Goal: Task Accomplishment & Management: Complete application form

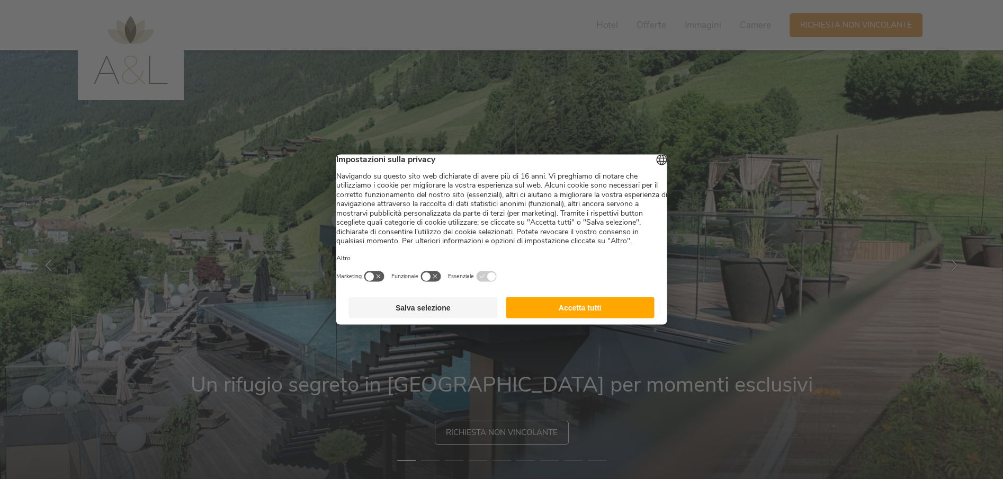
click at [583, 318] on button "Accetta tutti" at bounding box center [580, 307] width 149 height 21
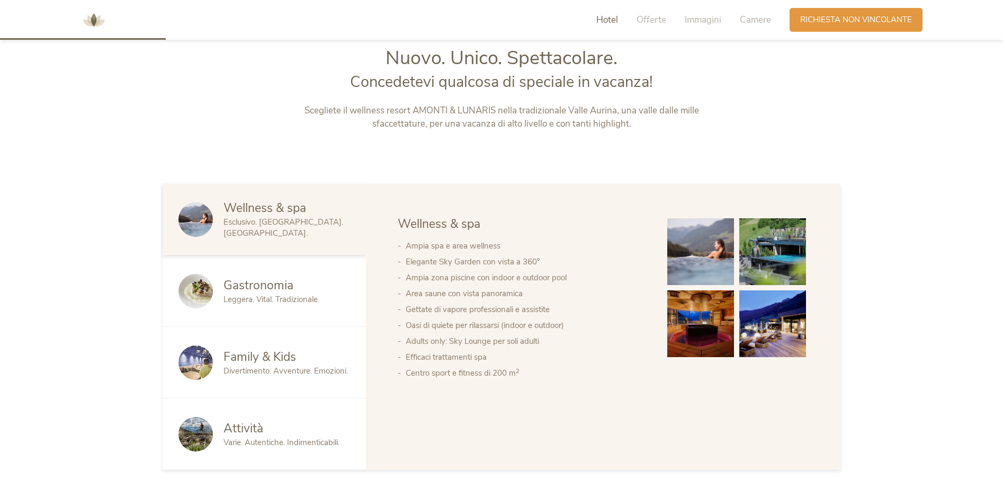
scroll to position [530, 0]
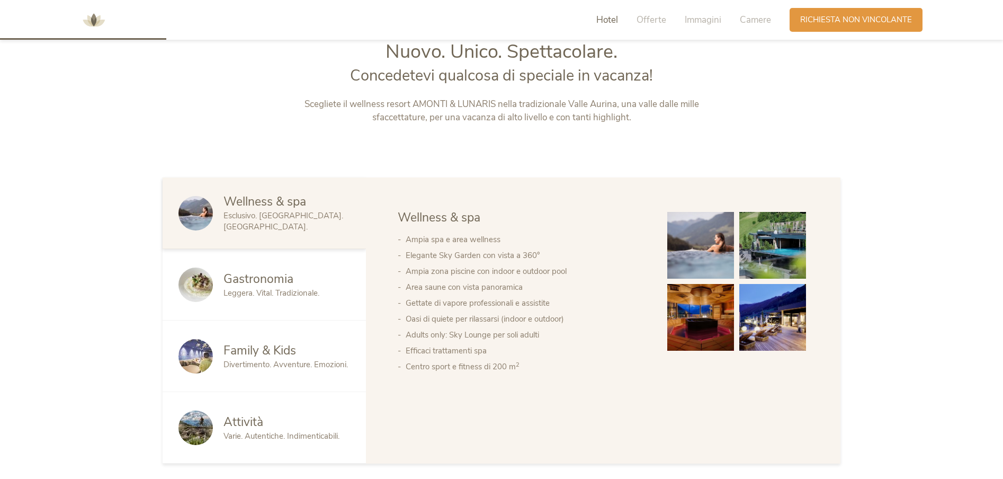
click at [237, 348] on span "Family & Kids" at bounding box center [260, 350] width 73 height 16
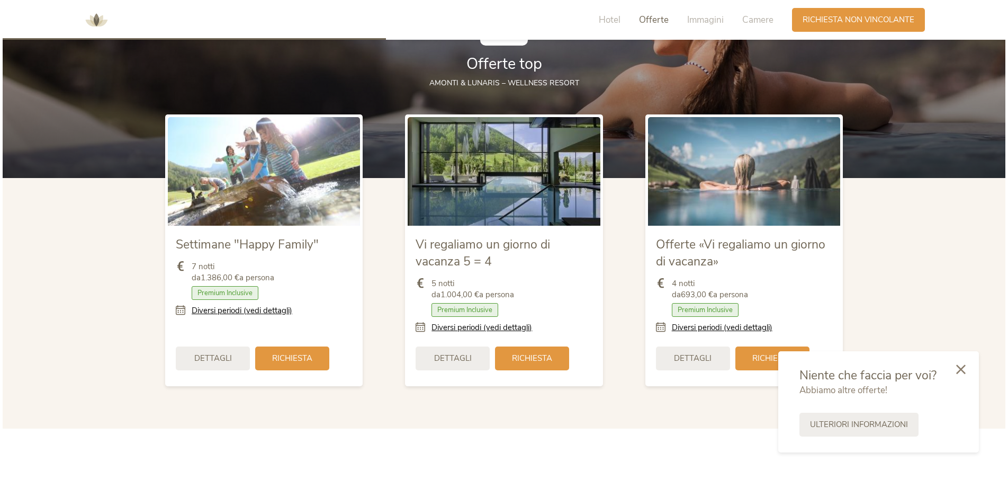
scroll to position [1271, 0]
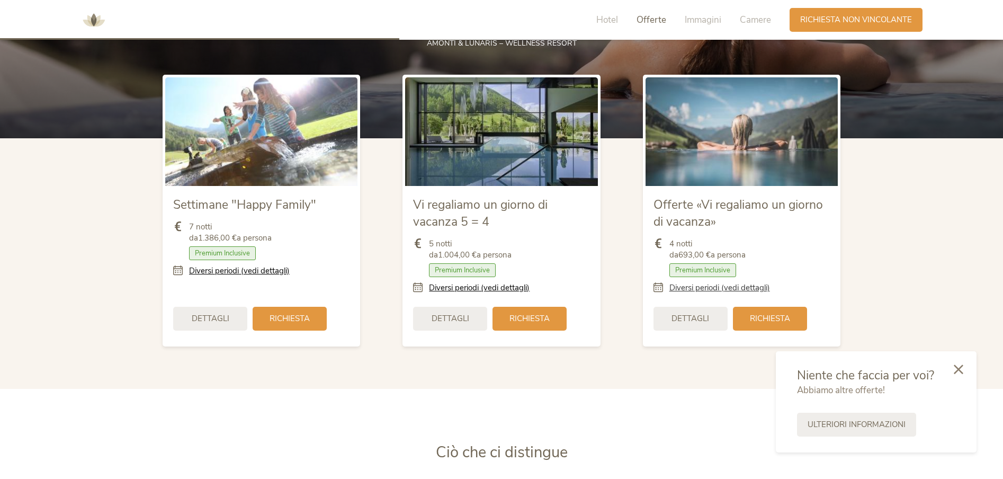
click at [702, 290] on link "Diversi periodi (vedi dettagli)" at bounding box center [719, 287] width 101 height 11
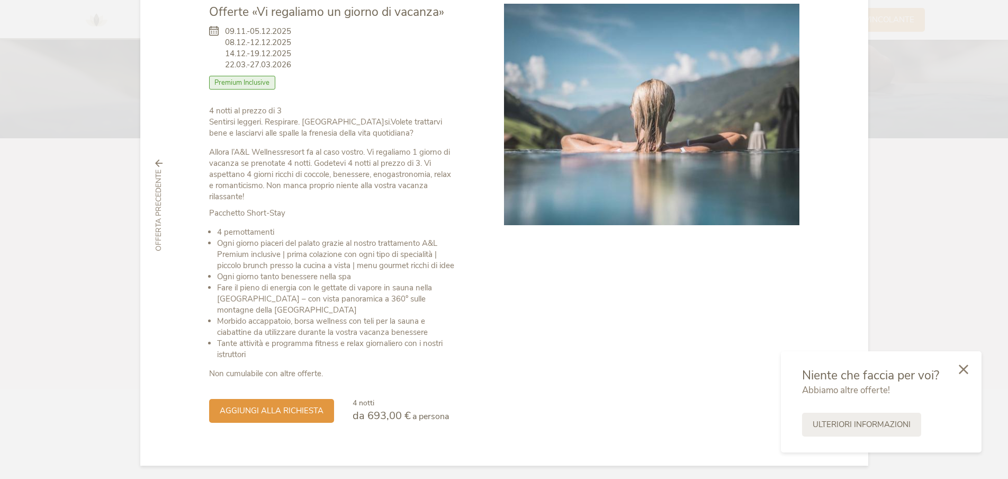
scroll to position [73, 0]
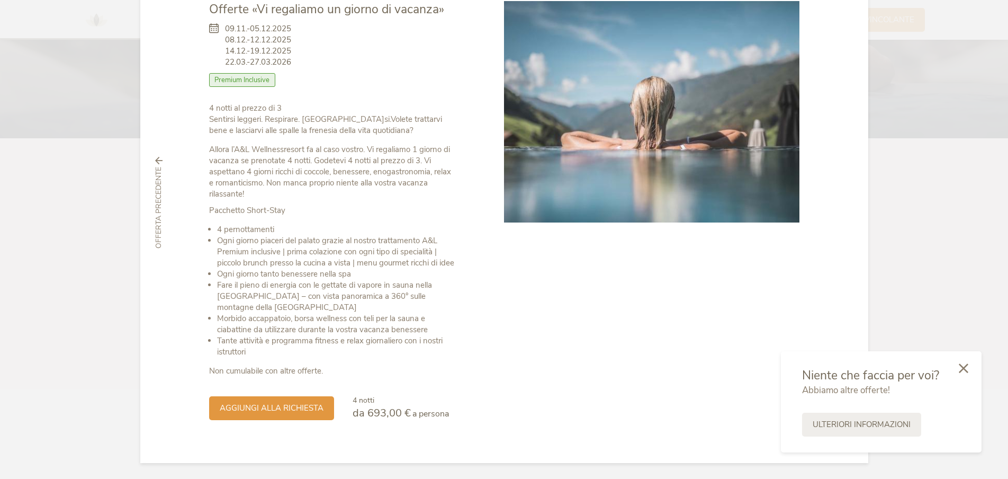
click at [966, 370] on icon at bounding box center [964, 368] width 10 height 10
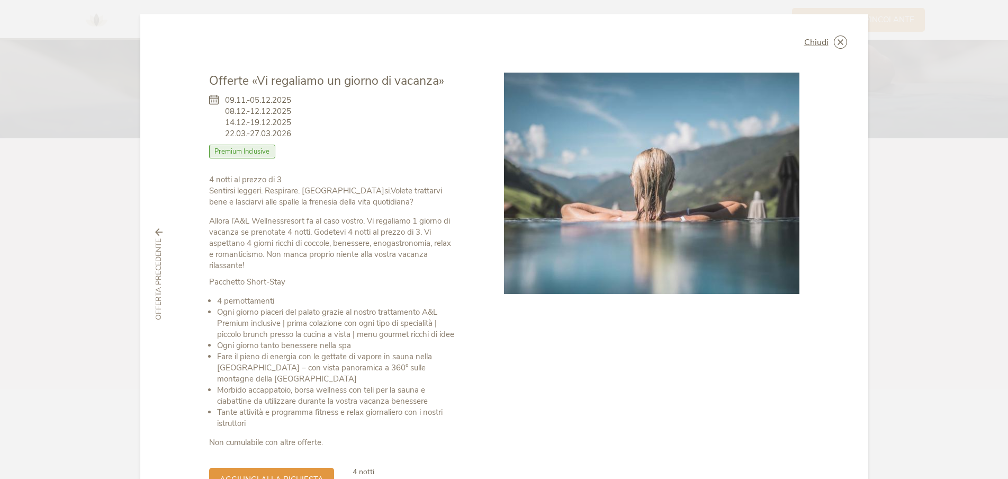
scroll to position [0, 0]
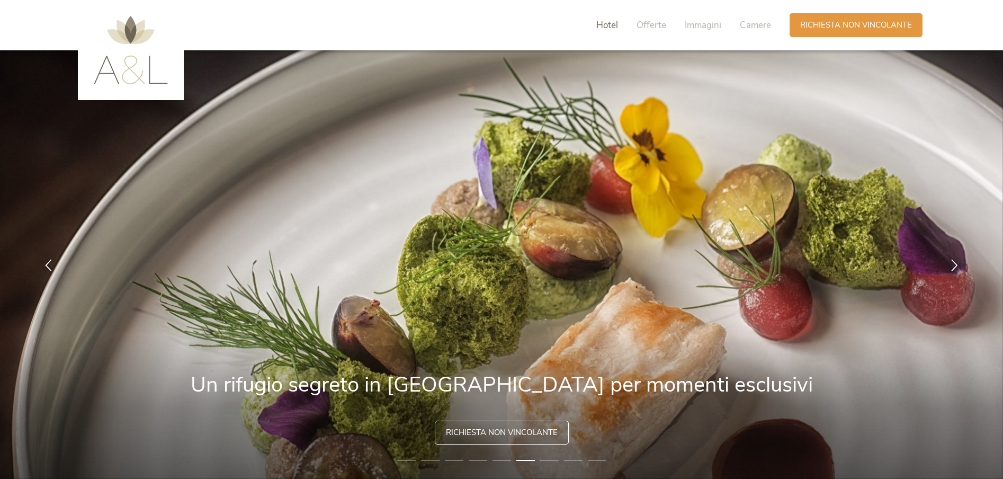
click at [609, 26] on span "Hotel" at bounding box center [607, 25] width 22 height 12
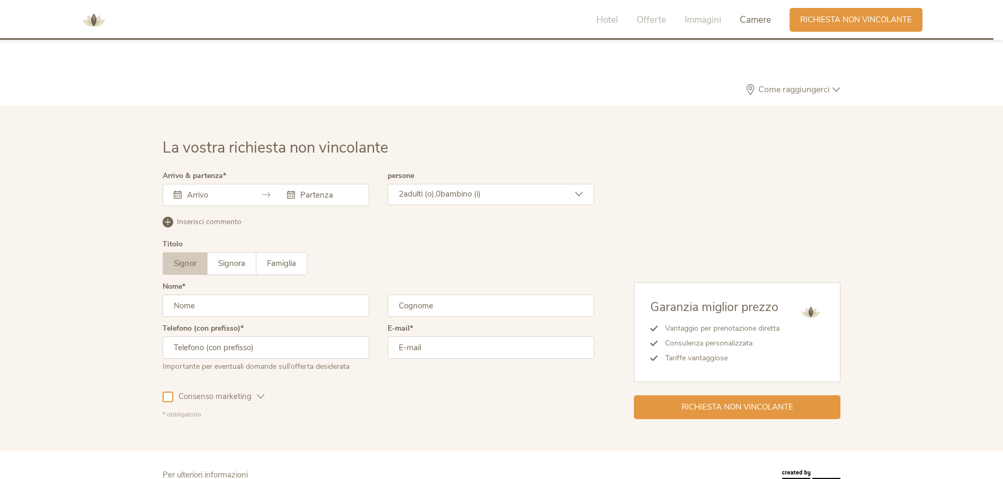
scroll to position [3163, 0]
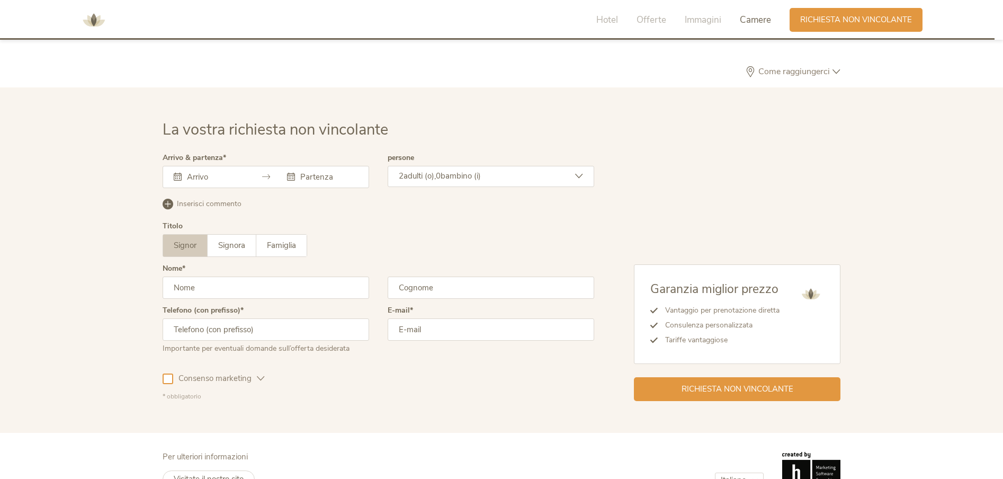
click at [261, 177] on div at bounding box center [266, 177] width 207 height 22
click at [268, 176] on icon at bounding box center [266, 177] width 8 height 8
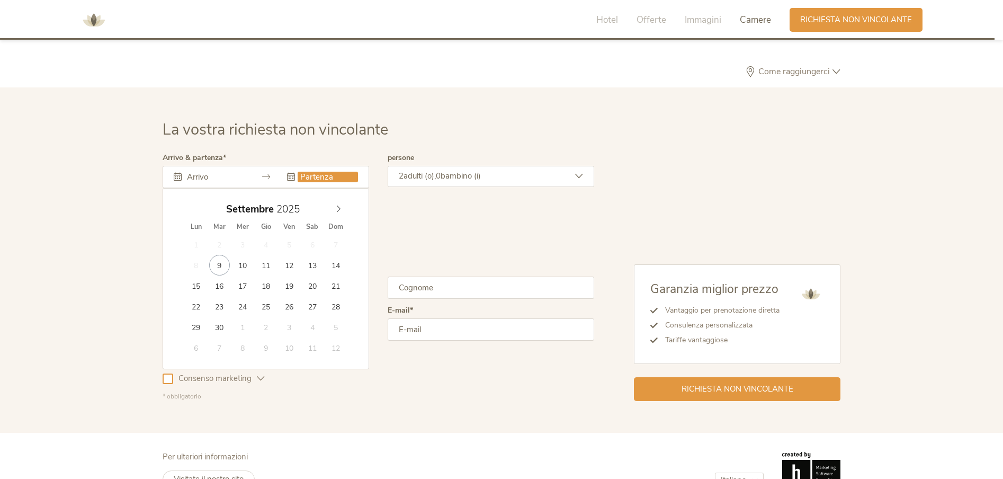
click at [317, 175] on input "text" at bounding box center [328, 177] width 60 height 11
click at [189, 169] on div at bounding box center [266, 177] width 207 height 22
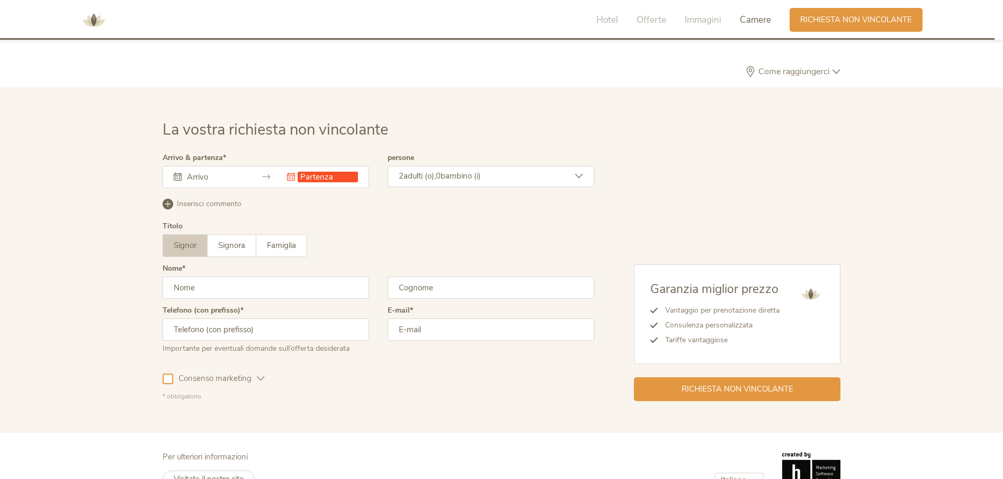
click at [193, 177] on input "text" at bounding box center [214, 177] width 60 height 11
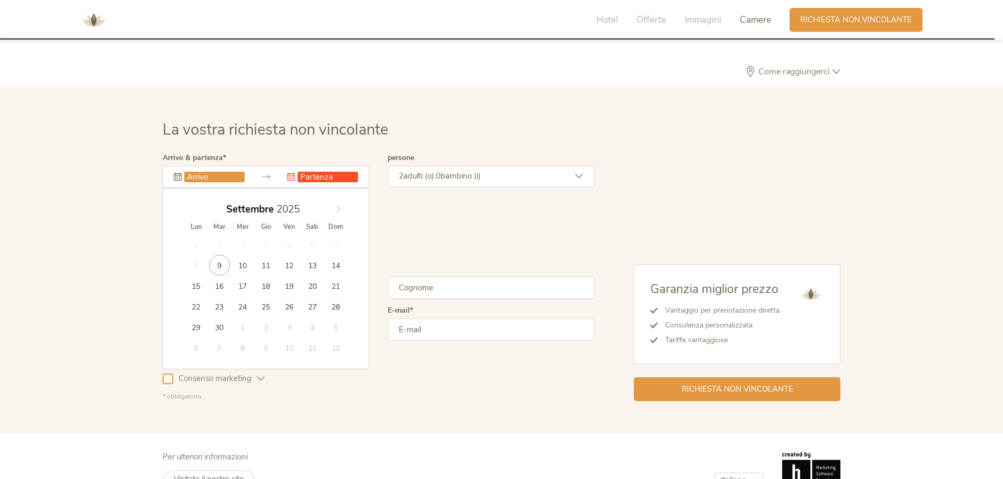
click at [337, 211] on icon at bounding box center [338, 208] width 7 height 7
type input "[DATE]"
click at [320, 178] on input "text" at bounding box center [328, 177] width 60 height 11
click at [338, 177] on input "text" at bounding box center [328, 177] width 60 height 11
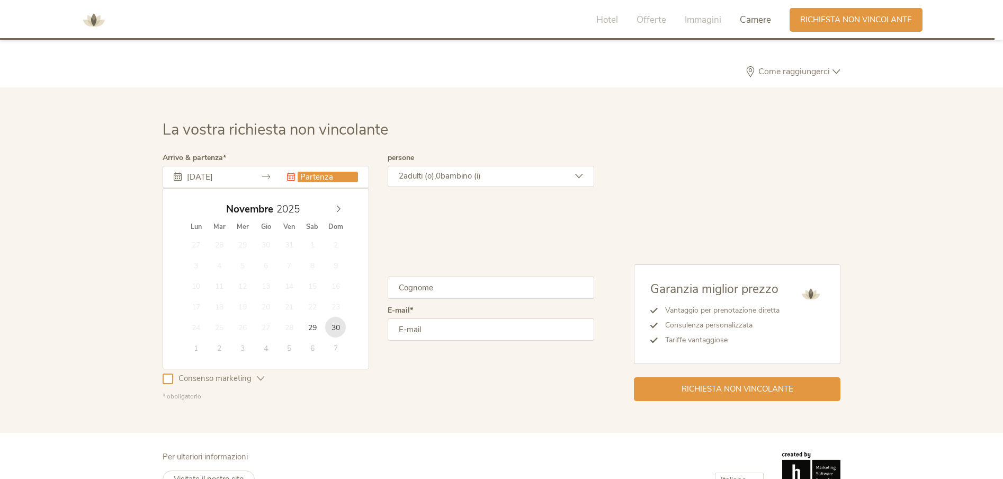
type input "[DATE]"
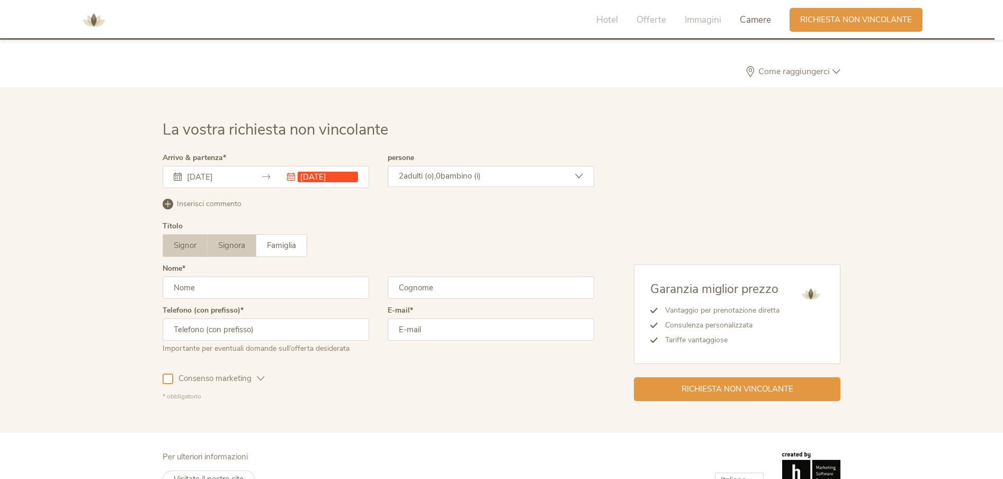
click at [234, 245] on span "Signora" at bounding box center [231, 245] width 27 height 11
click at [233, 286] on input "text" at bounding box center [266, 287] width 207 height 22
type input "Mariarita"
type input "[PERSON_NAME]"
type input "3386076321"
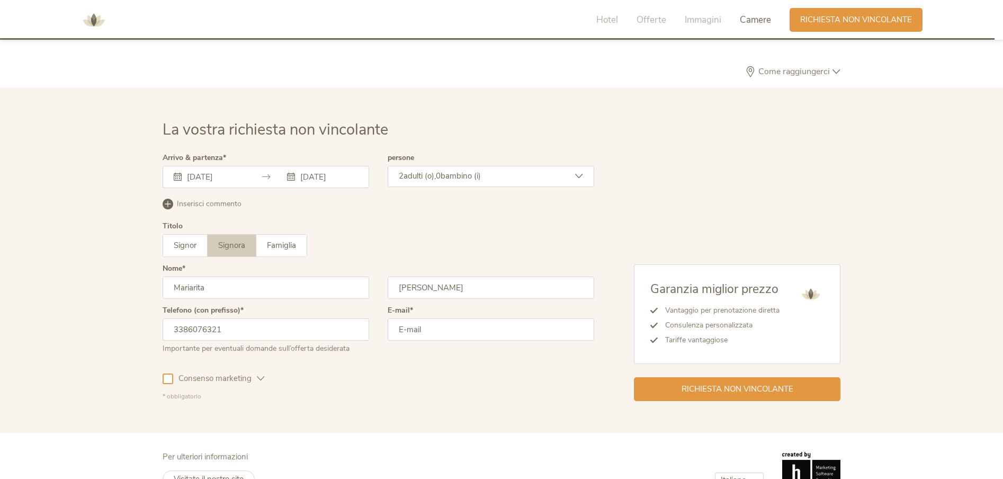
type input "[EMAIL_ADDRESS][DOMAIN_NAME]"
click at [581, 171] on div "2 adulti (o), 0 bambino (i)" at bounding box center [491, 176] width 207 height 21
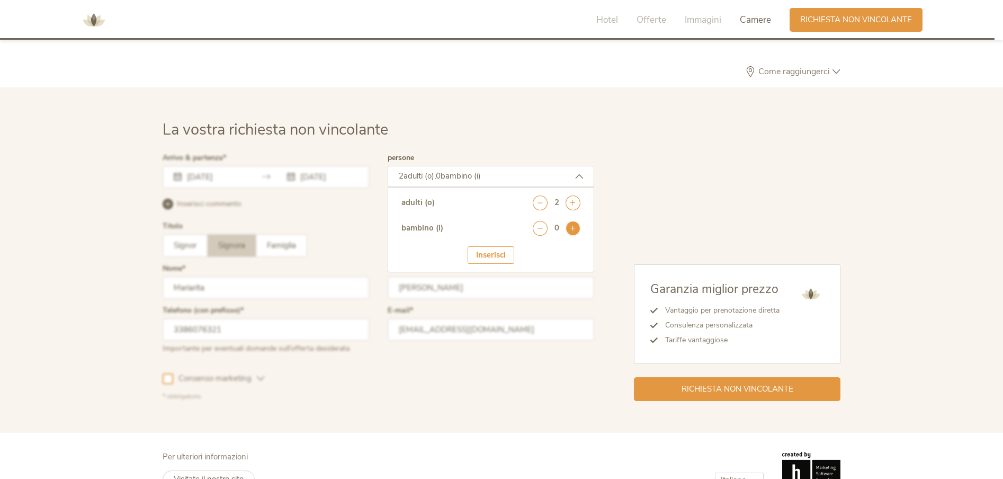
click at [569, 229] on icon at bounding box center [573, 228] width 15 height 15
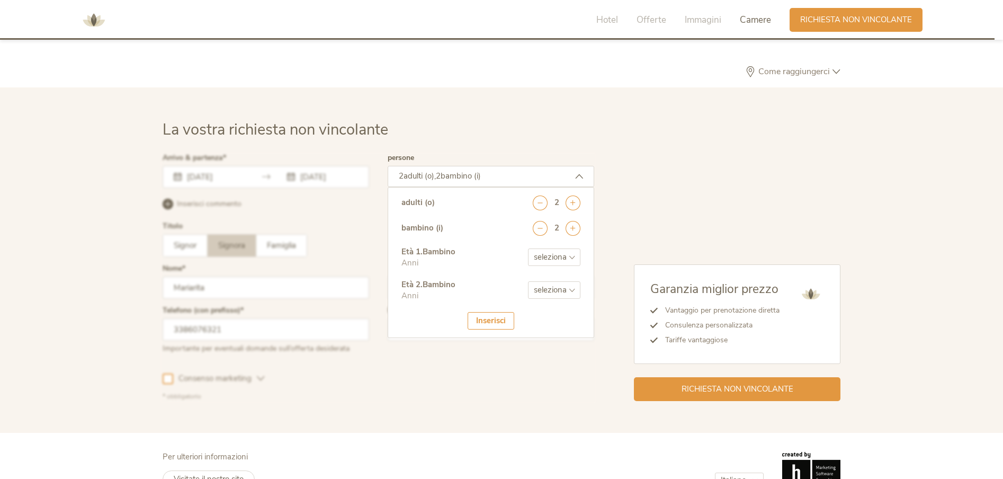
click at [569, 251] on select "seleziona 0 1 2 3 4 5 6 7 8 9 10 11 12 13 14 15 16 17" at bounding box center [554, 256] width 52 height 17
select select "5"
click at [528, 248] on select "seleziona 0 1 2 3 4 5 6 7 8 9 10 11 12 13 14 15 16 17" at bounding box center [554, 256] width 52 height 17
click at [573, 290] on select "seleziona 0 1 2 3 4 5 6 7 8 9 10 11 12 13 14 15 16 17" at bounding box center [554, 289] width 52 height 17
select select "8"
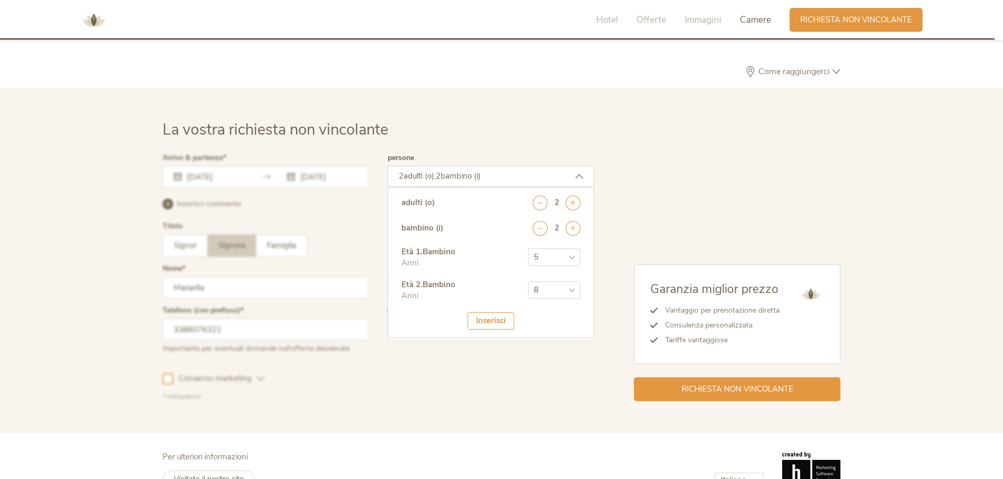
click at [528, 281] on select "seleziona 0 1 2 3 4 5 6 7 8 9 10 11 12 13 14 15 16 17" at bounding box center [554, 289] width 52 height 17
click at [490, 320] on div "Inserisci" at bounding box center [491, 320] width 47 height 17
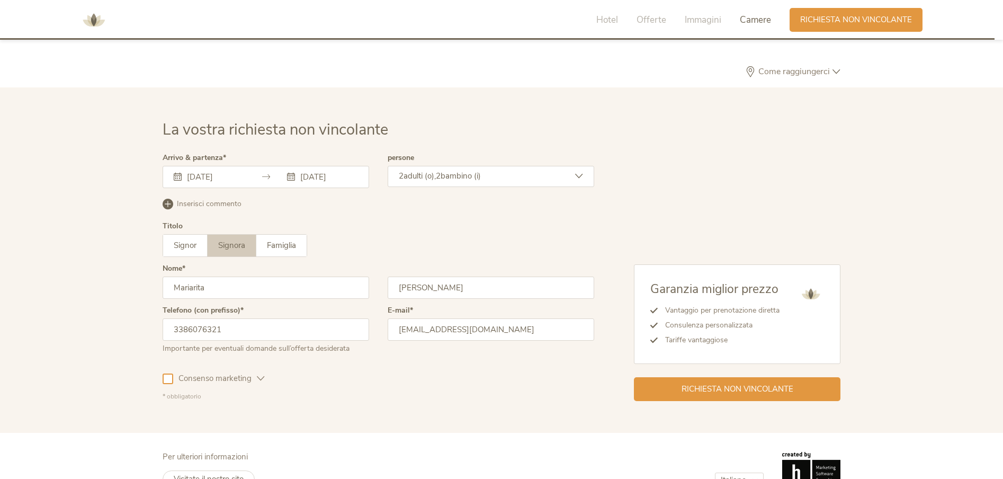
click at [168, 381] on div at bounding box center [168, 378] width 11 height 11
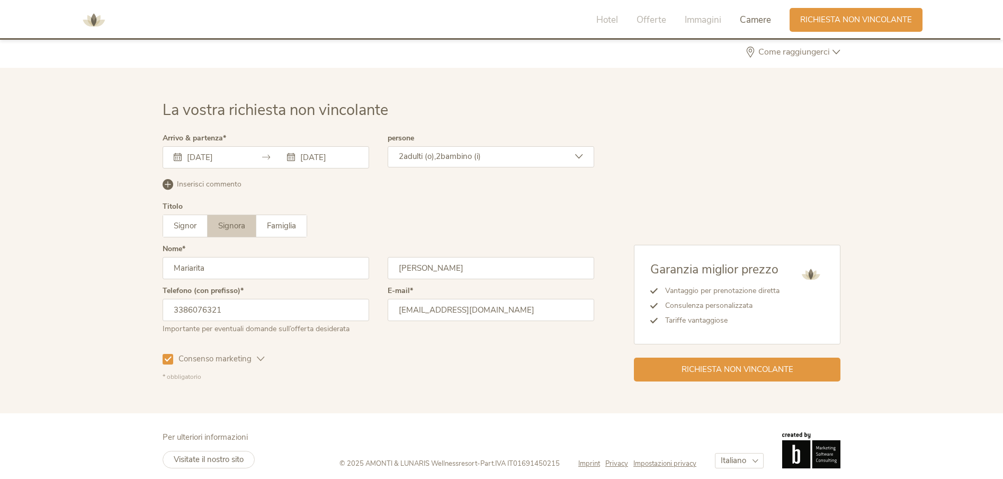
scroll to position [3191, 0]
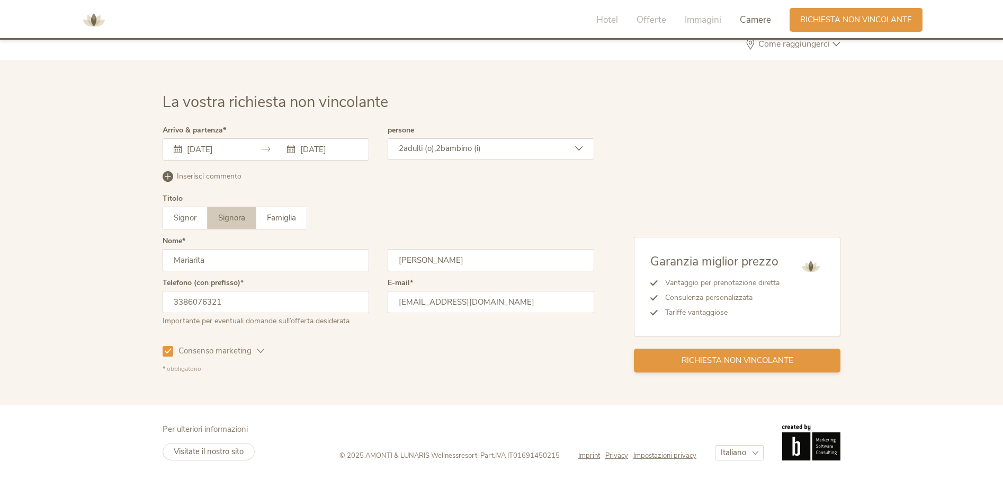
click at [754, 360] on span "Richiesta non vincolante" at bounding box center [738, 360] width 112 height 11
